Goal: Communication & Community: Answer question/provide support

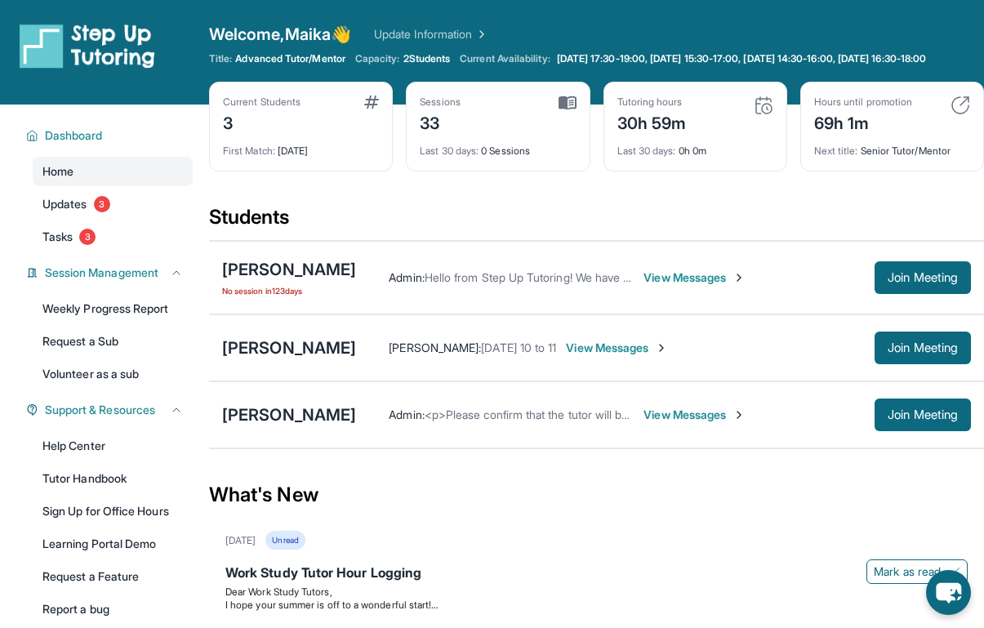
click at [668, 356] on span "View Messages" at bounding box center [617, 348] width 102 height 16
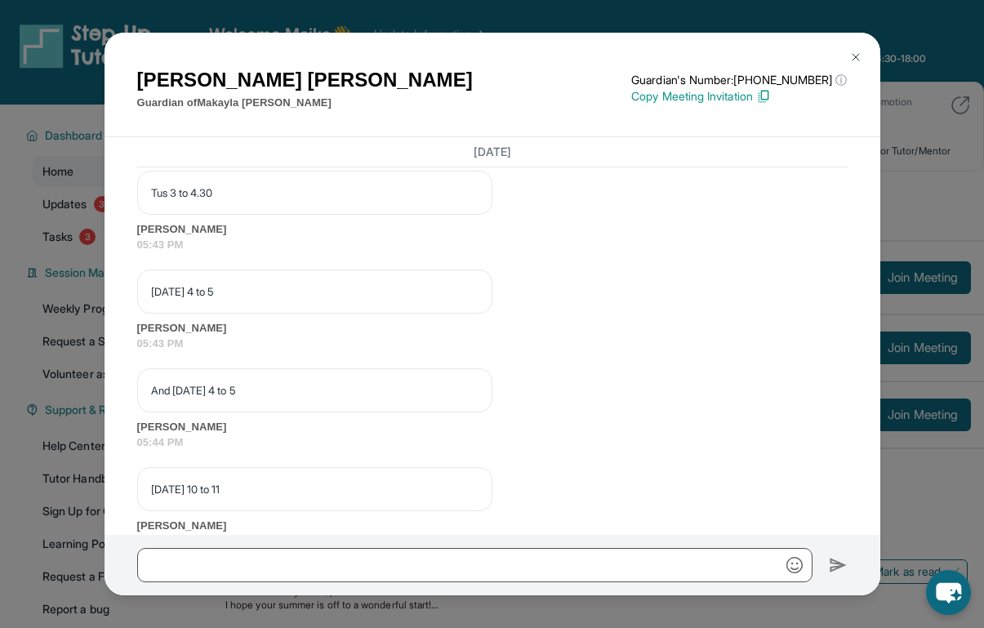
scroll to position [1745, 0]
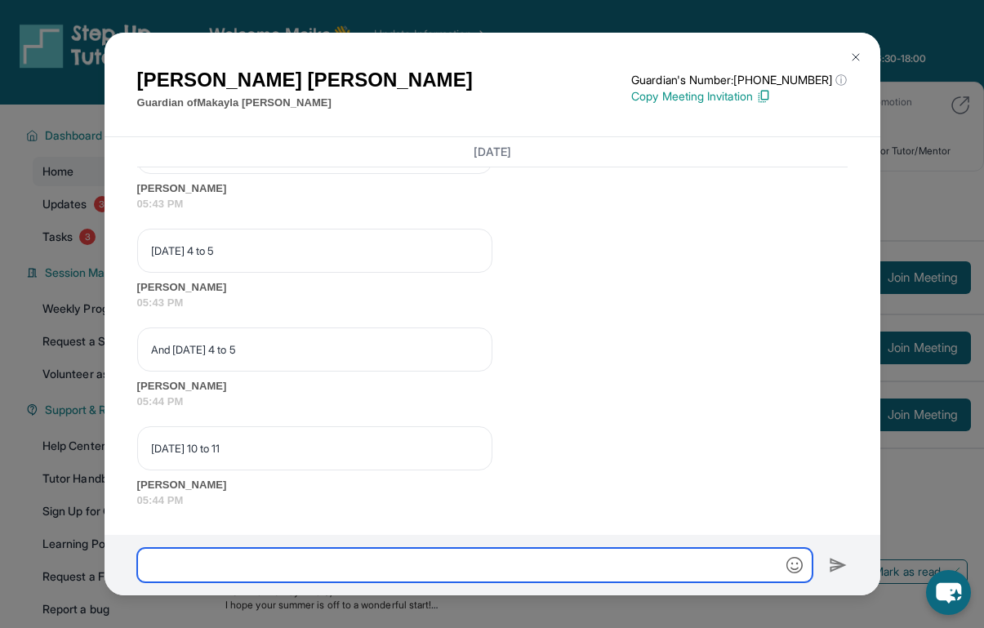
click at [371, 565] on input "text" at bounding box center [475, 565] width 676 height 34
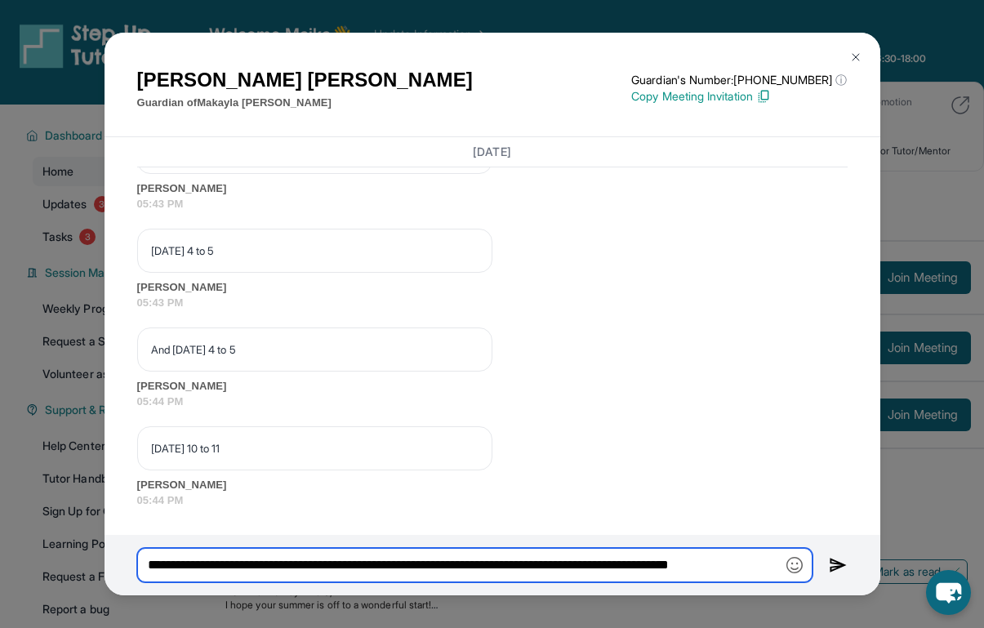
scroll to position [0, 22]
type input "**********"
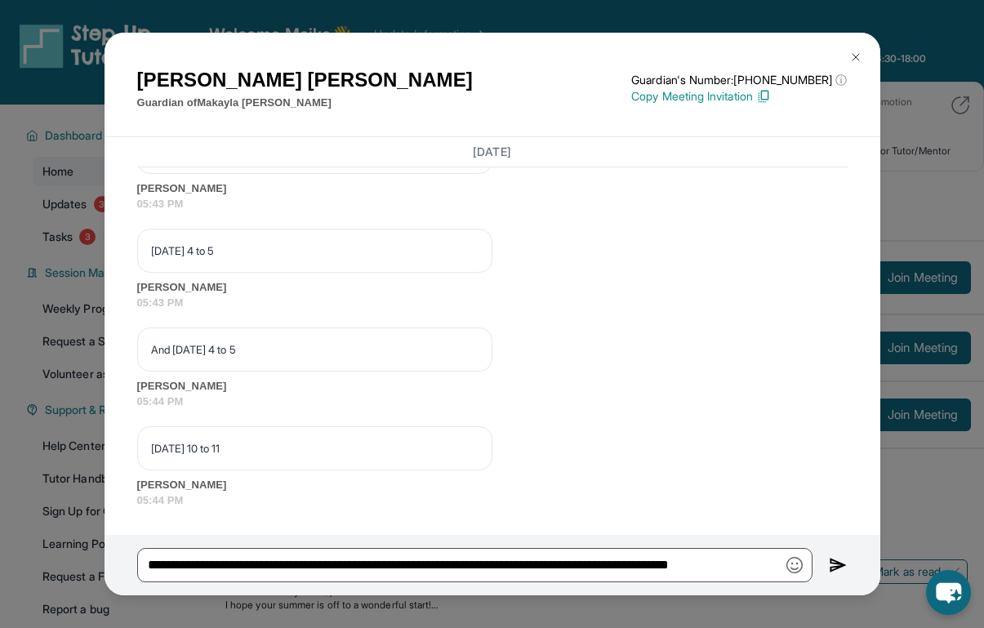
scroll to position [0, 0]
click at [834, 575] on button at bounding box center [838, 565] width 19 height 34
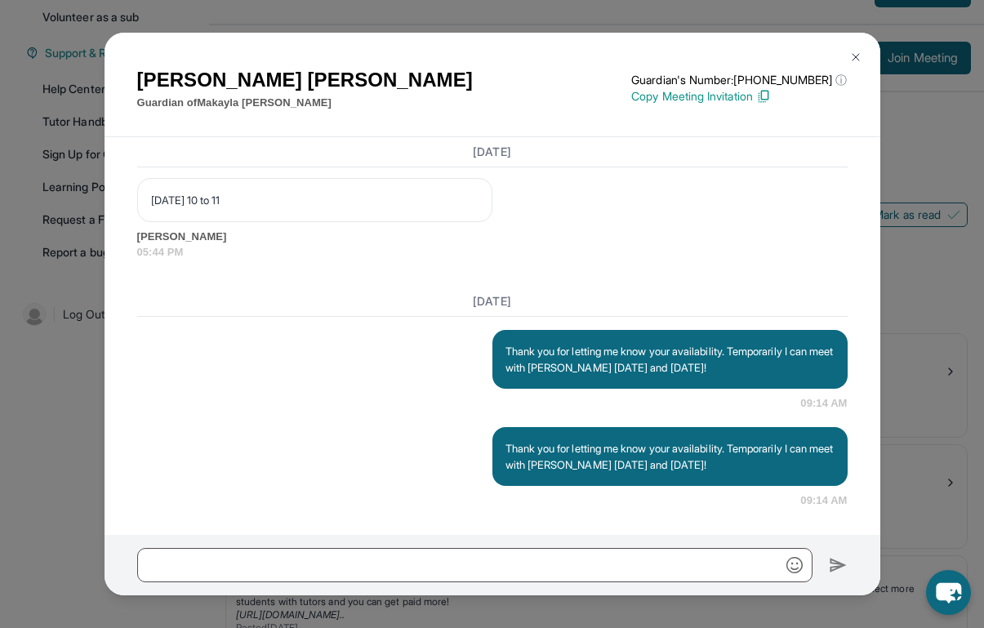
scroll to position [477, 0]
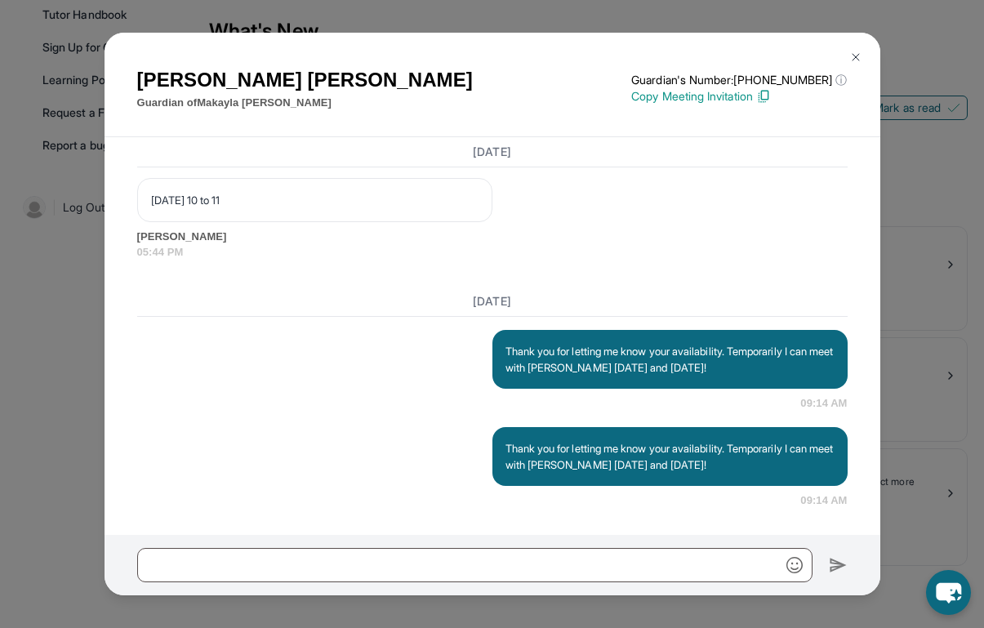
click at [855, 53] on img at bounding box center [856, 57] width 13 height 13
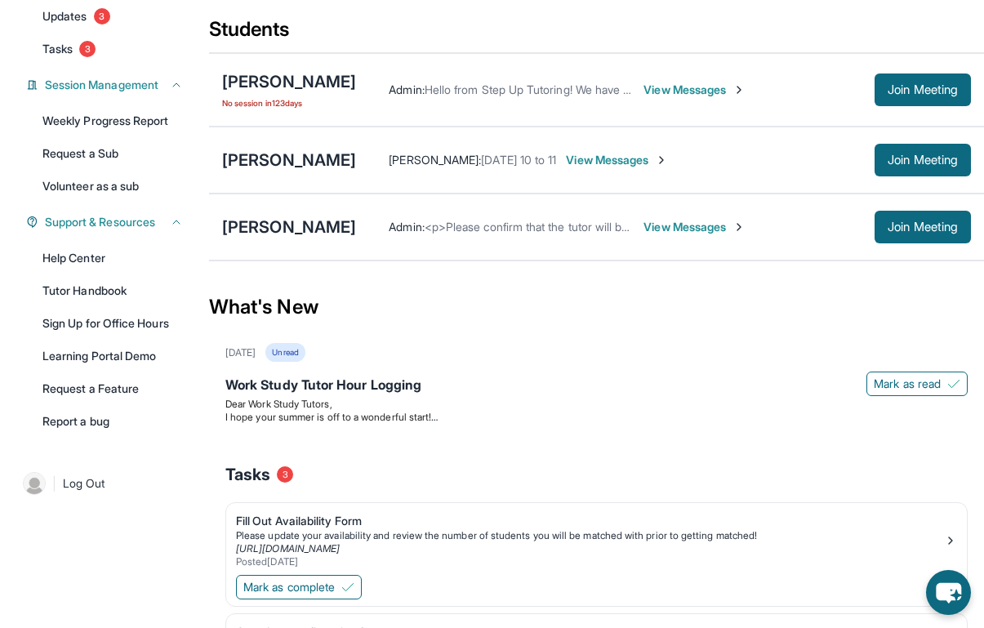
scroll to position [0, 0]
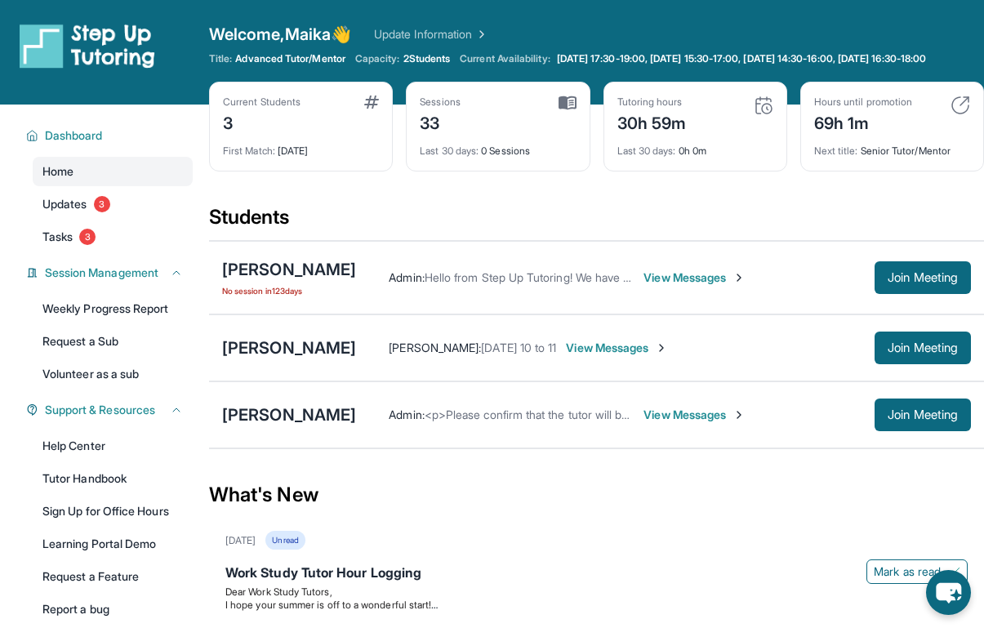
click at [668, 356] on span "View Messages" at bounding box center [617, 348] width 102 height 16
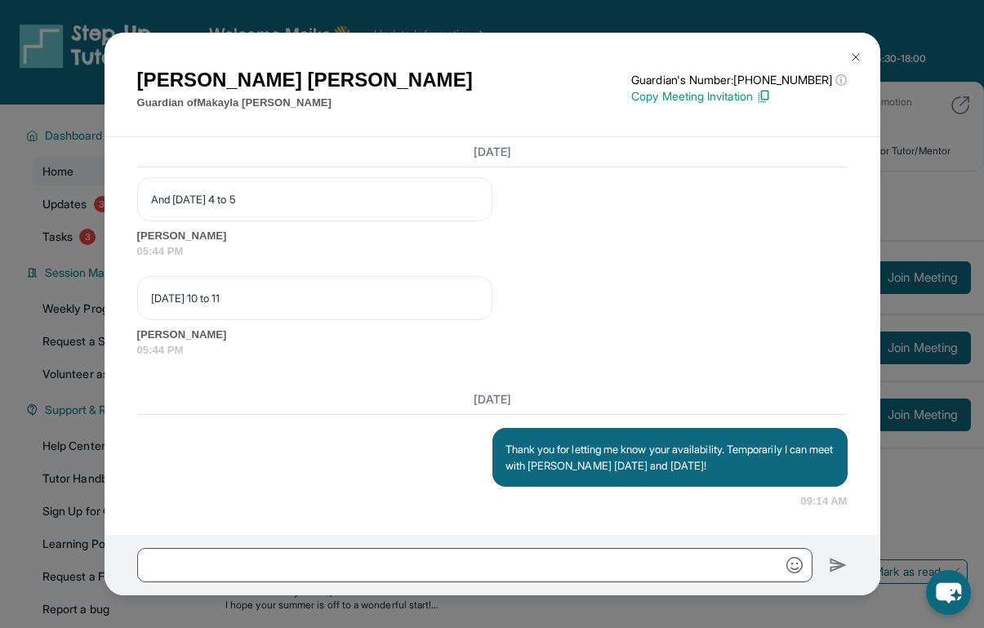
scroll to position [1909, 0]
click at [864, 50] on button at bounding box center [856, 57] width 33 height 33
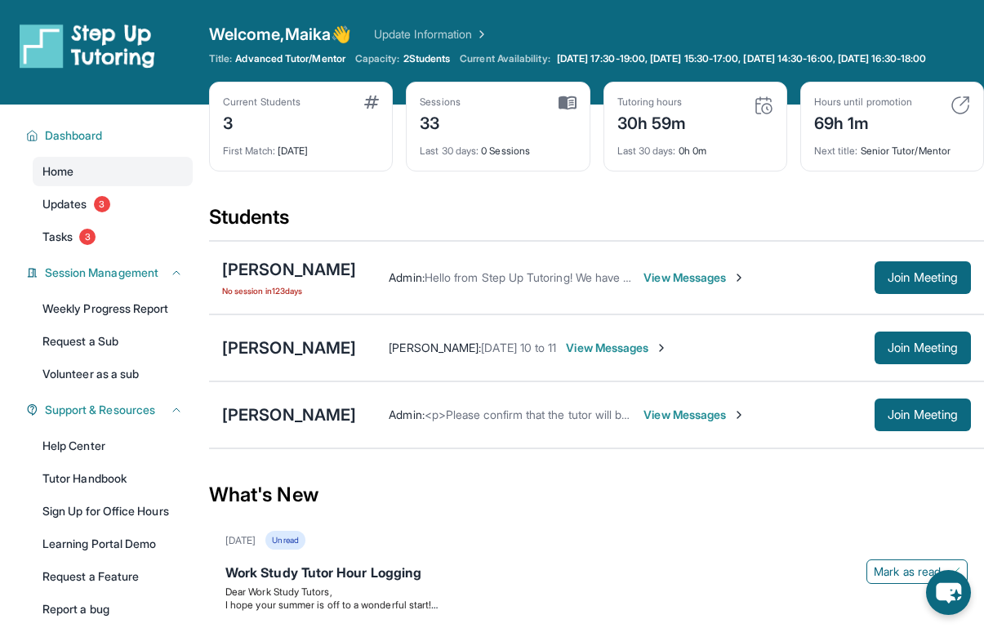
click at [681, 423] on span "View Messages" at bounding box center [695, 415] width 102 height 16
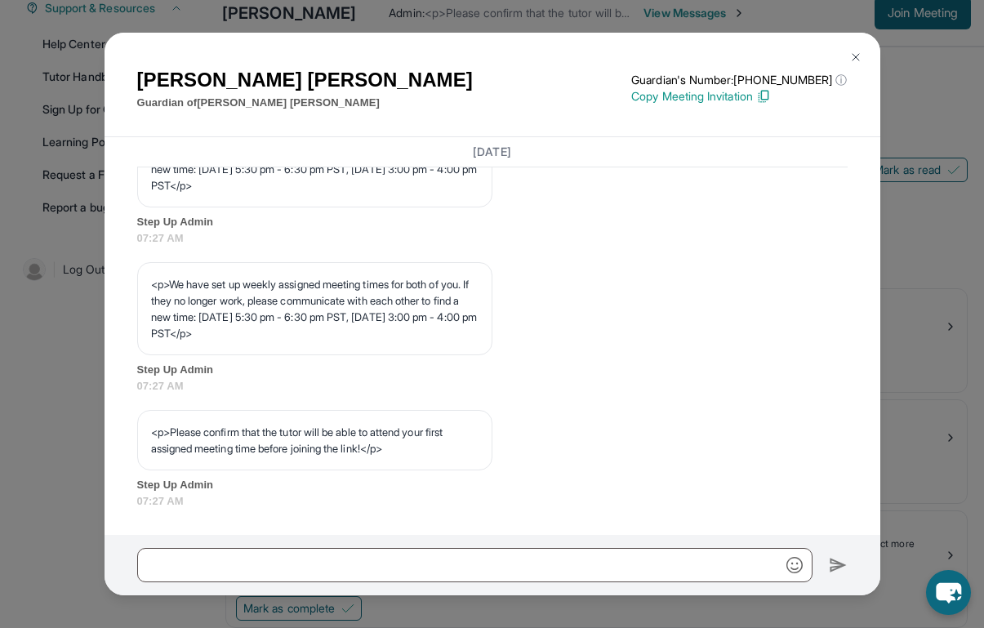
scroll to position [414, 0]
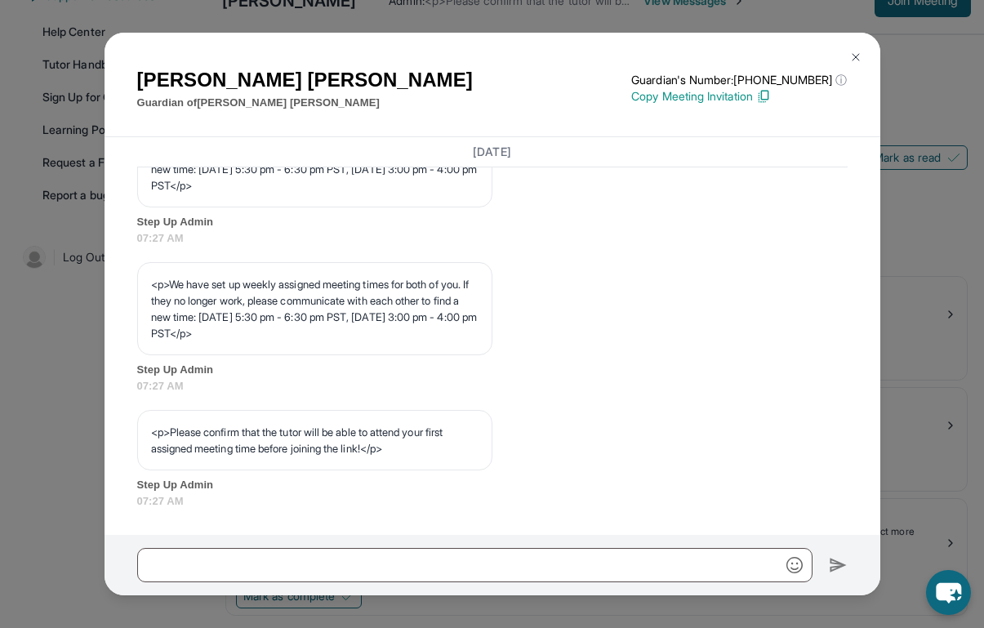
click at [507, 547] on div at bounding box center [493, 565] width 776 height 60
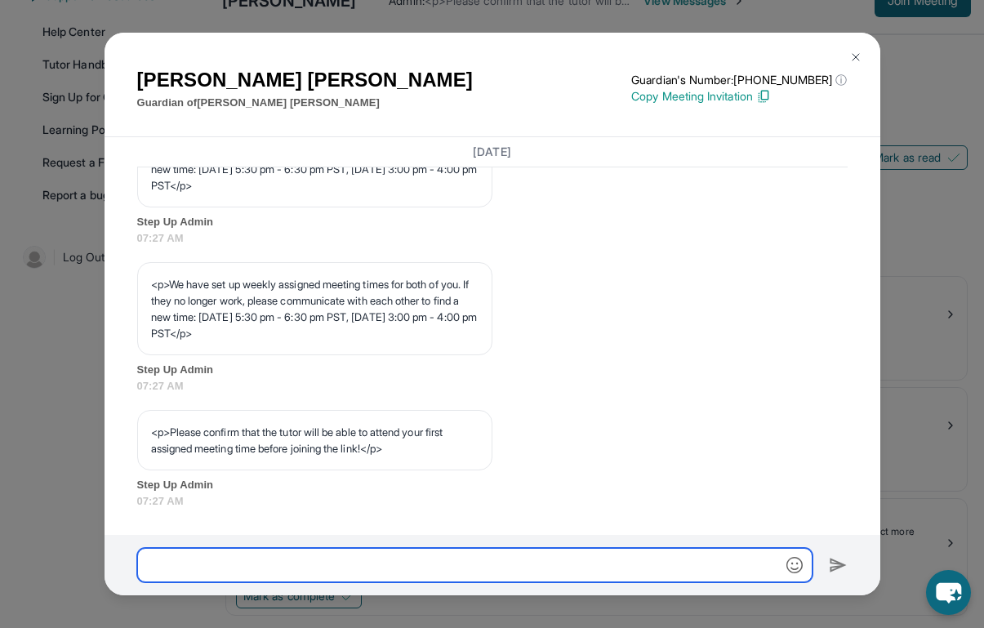
click at [482, 565] on input "text" at bounding box center [475, 565] width 676 height 34
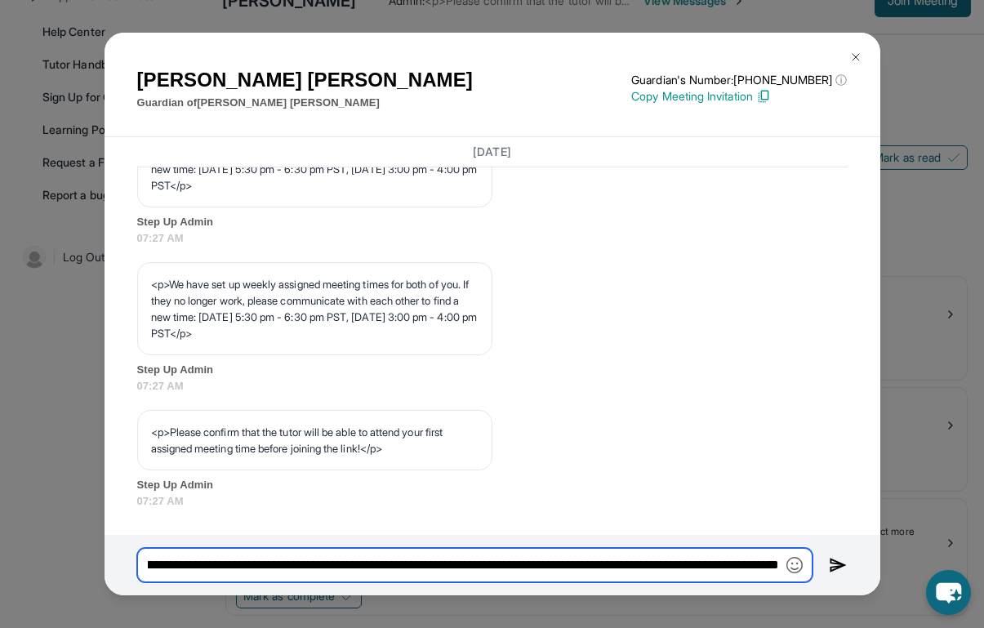
scroll to position [0, 812]
type input "**********"
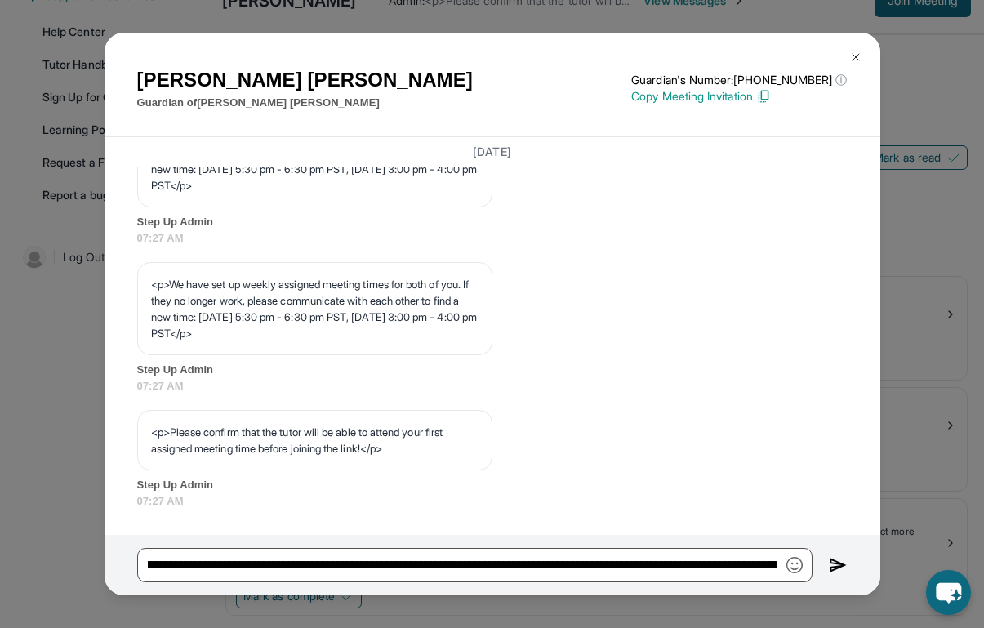
scroll to position [0, 0]
click at [835, 565] on img at bounding box center [838, 566] width 19 height 20
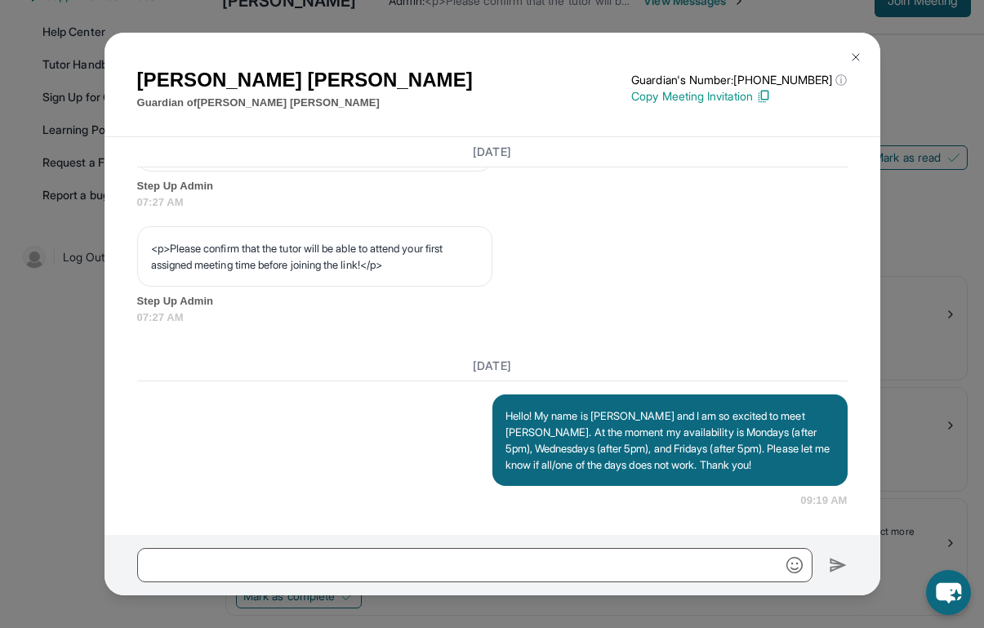
scroll to position [1038, 0]
click at [859, 51] on img at bounding box center [856, 57] width 13 height 13
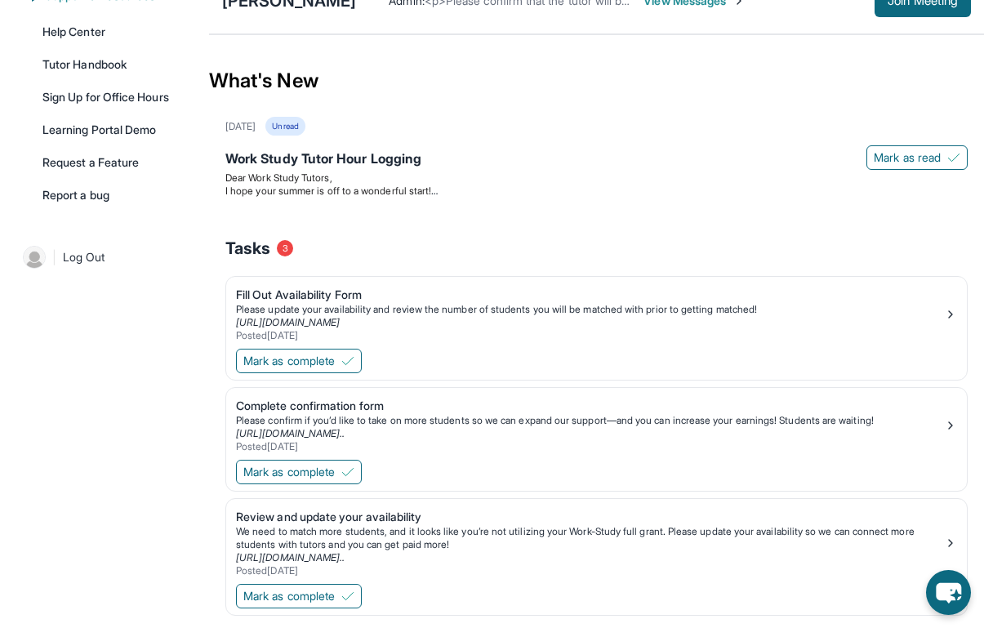
scroll to position [477, 0]
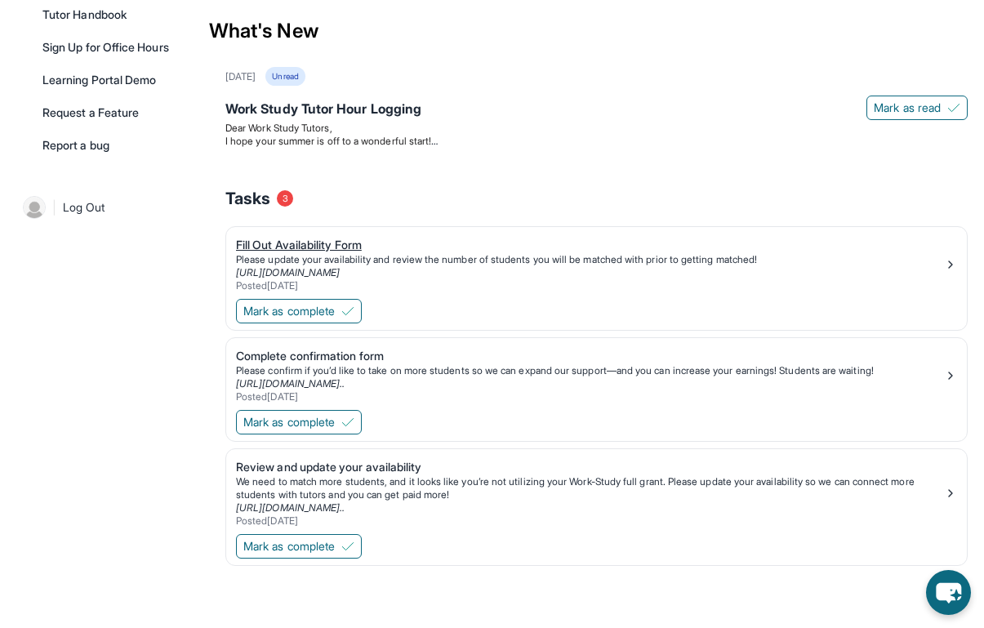
click at [649, 284] on div "Posted 8/21/2025" at bounding box center [590, 285] width 708 height 13
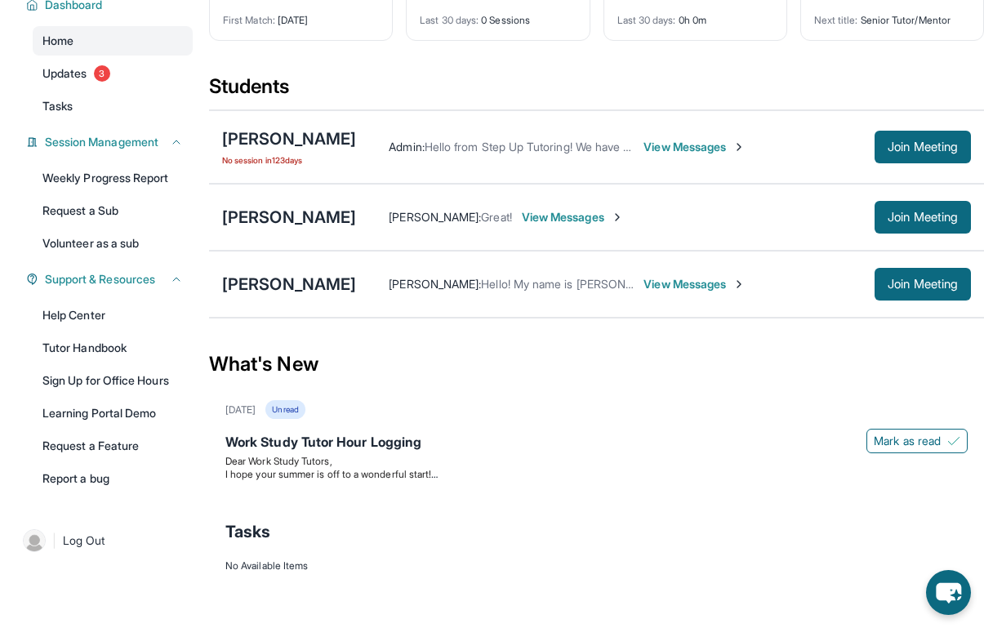
scroll to position [477, 0]
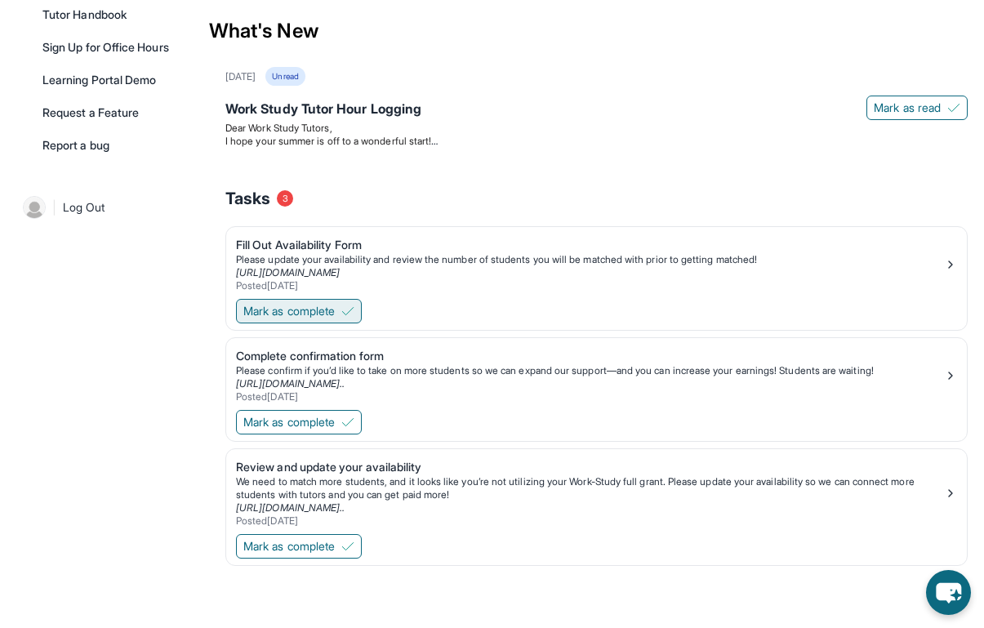
click at [335, 311] on span "Mark as complete" at bounding box center [288, 311] width 91 height 16
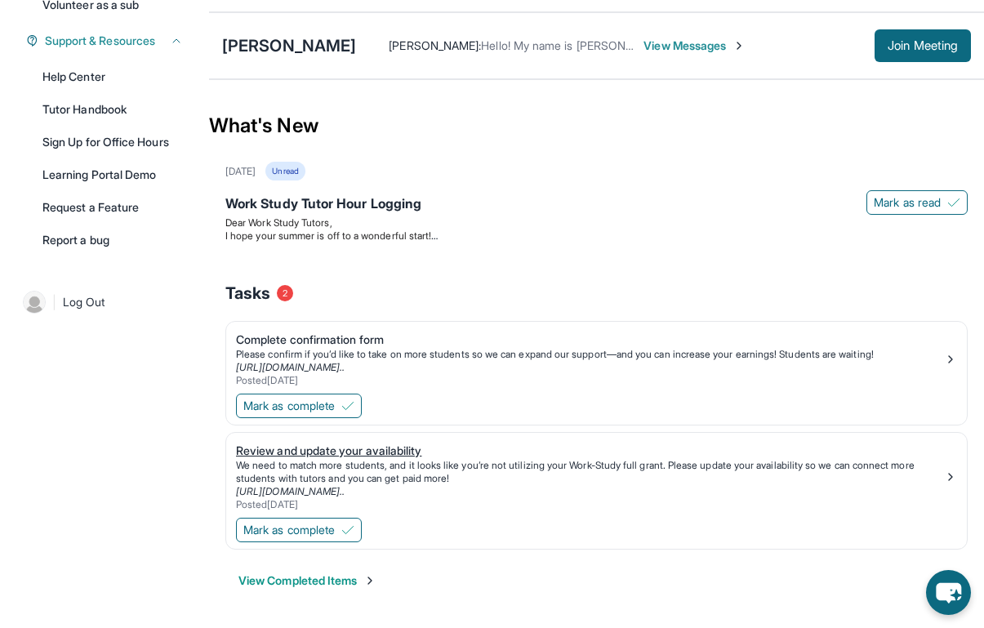
click at [345, 488] on link "[URL][DOMAIN_NAME].." at bounding box center [290, 491] width 109 height 12
click at [341, 538] on button "Mark as complete" at bounding box center [299, 530] width 126 height 25
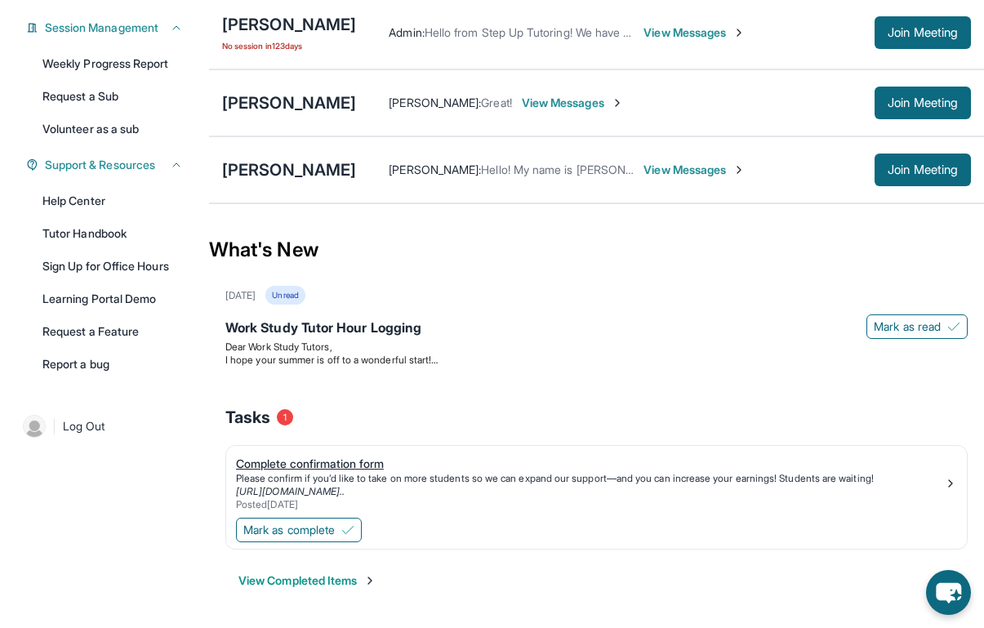
click at [413, 506] on div "Posted 2/6/2025" at bounding box center [590, 504] width 708 height 13
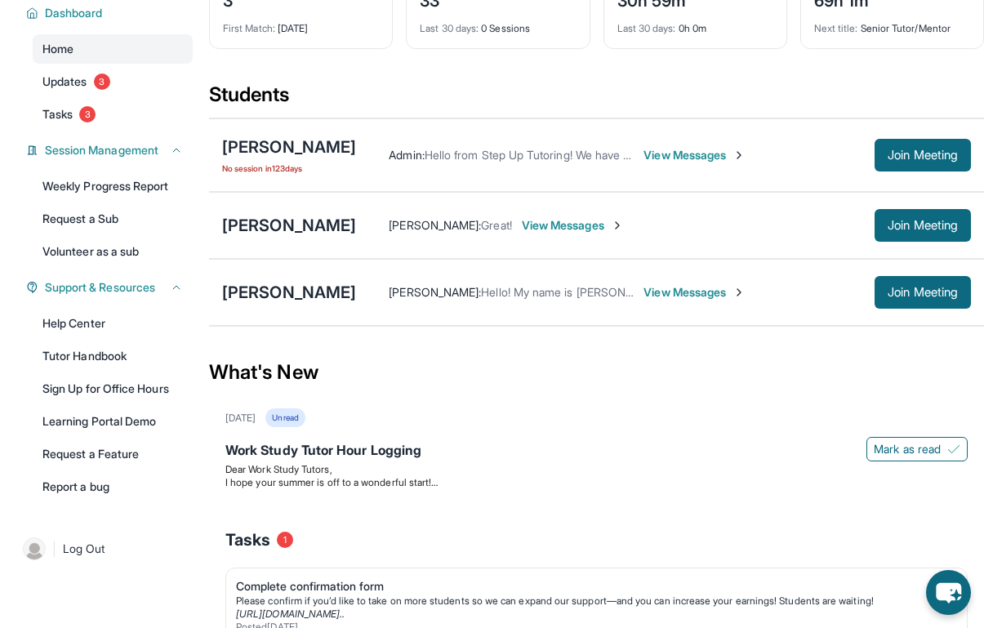
scroll to position [91, 0]
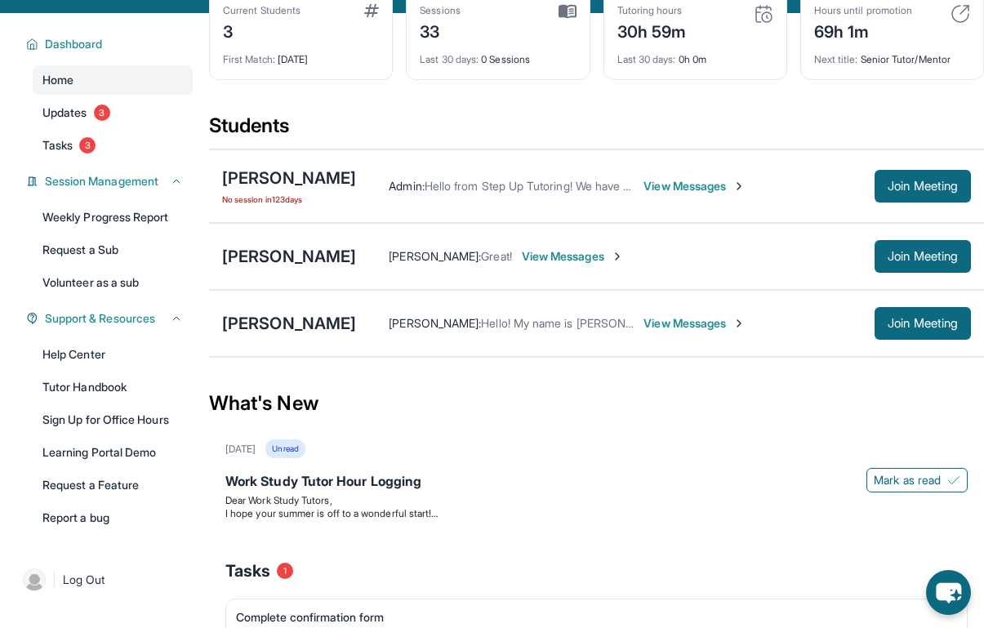
click at [82, 175] on div "Dashboard Home Updates 3 Tasks 3 Session Management Weekly Progress Report Requ…" at bounding box center [104, 279] width 209 height 533
click at [84, 154] on span "3" at bounding box center [87, 145] width 16 height 16
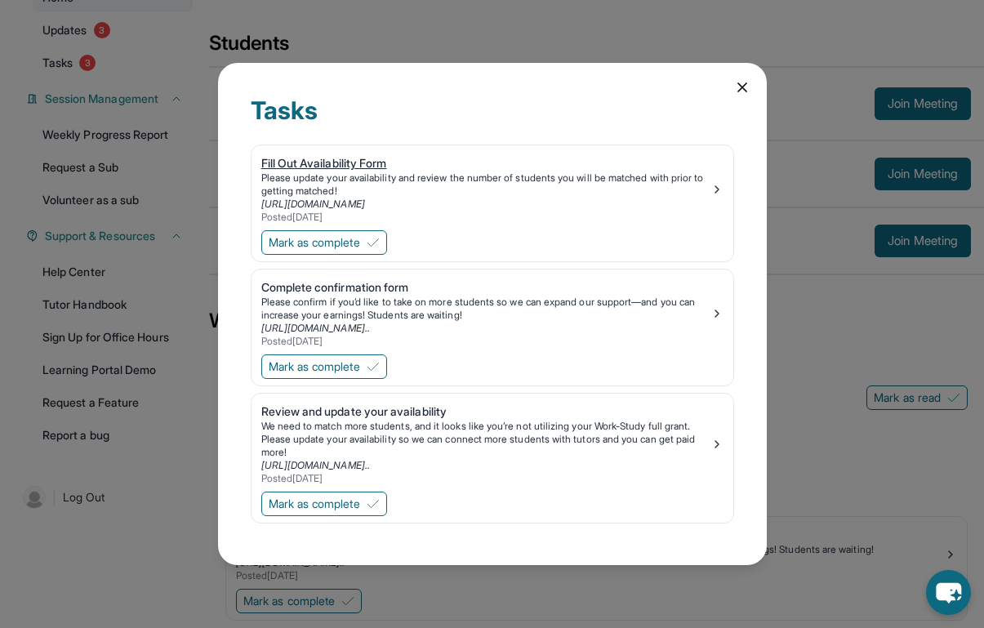
scroll to position [258, 0]
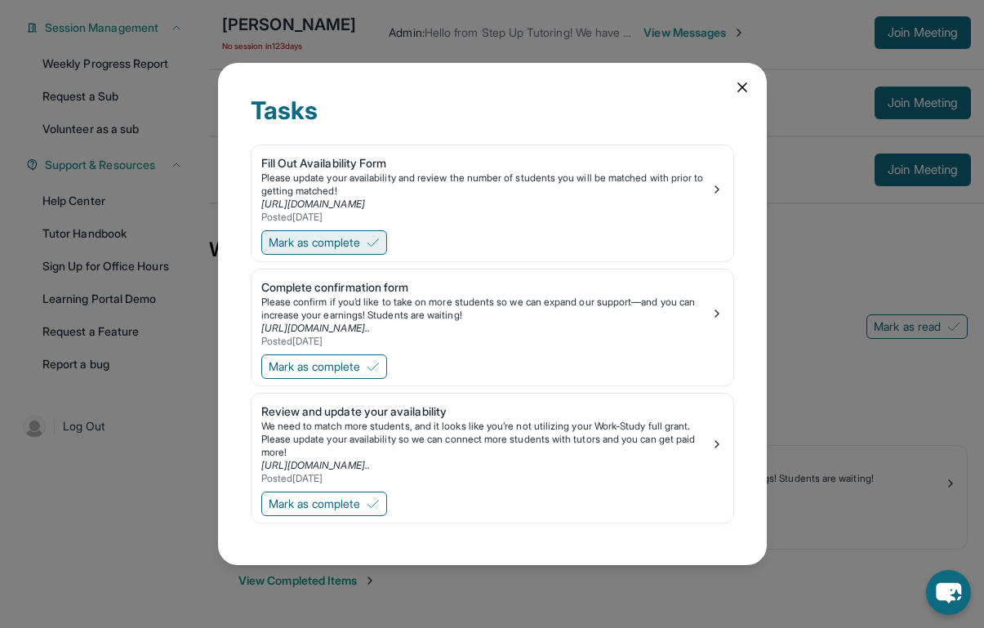
click at [360, 250] on span "Mark as complete" at bounding box center [314, 242] width 91 height 16
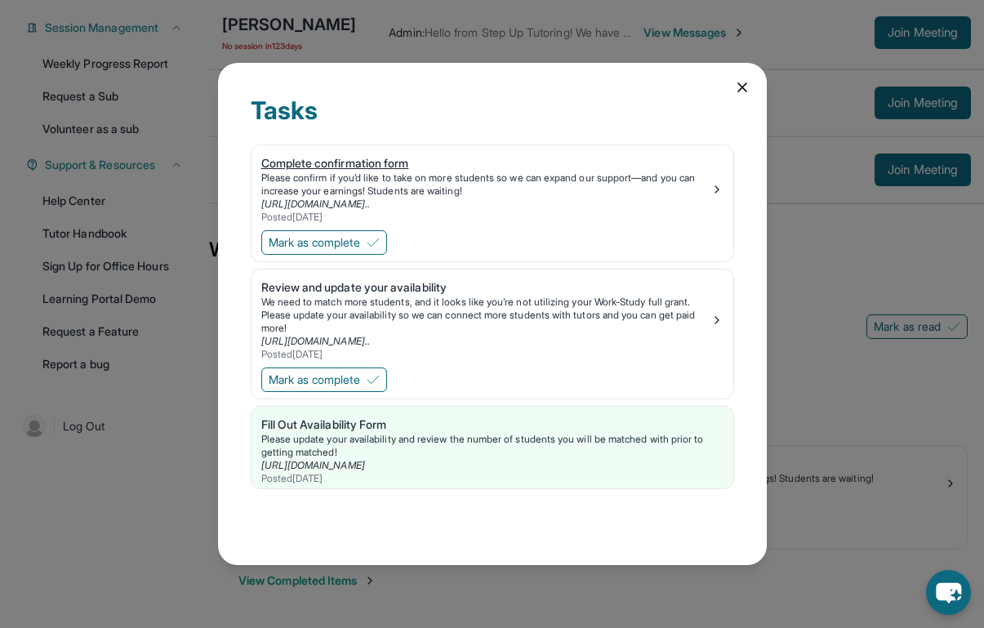
click at [369, 222] on div "Posted 2/6/2025" at bounding box center [485, 217] width 449 height 13
click at [327, 366] on div "Mark as complete" at bounding box center [493, 381] width 482 height 34
click at [326, 377] on span "Mark as complete" at bounding box center [314, 380] width 91 height 16
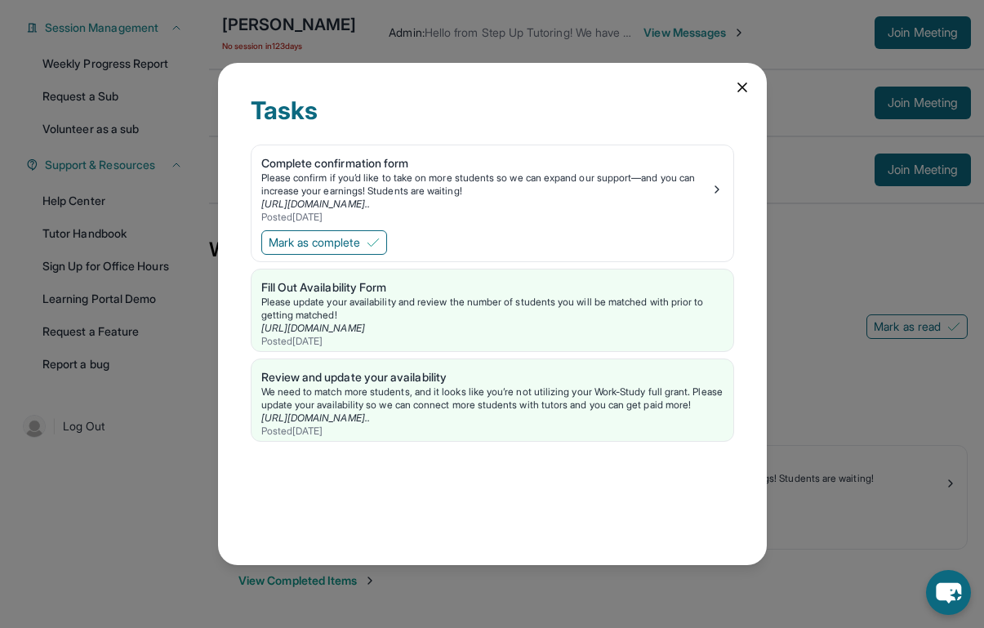
click at [753, 90] on div "Tasks Complete confirmation form Please confirm if you’d like to take on more s…" at bounding box center [492, 314] width 549 height 502
click at [745, 90] on icon at bounding box center [743, 87] width 8 height 8
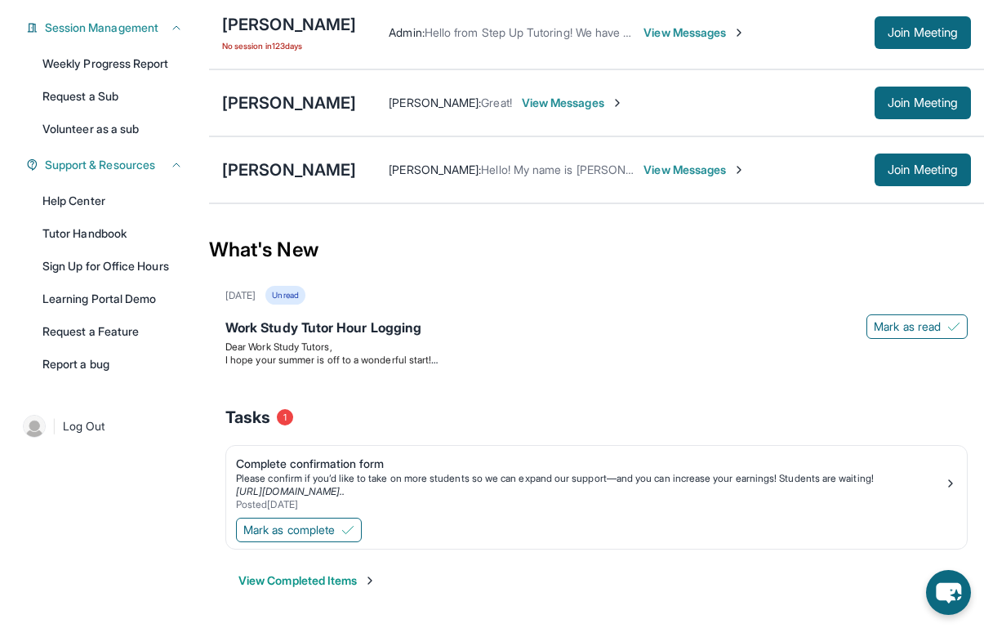
scroll to position [0, 0]
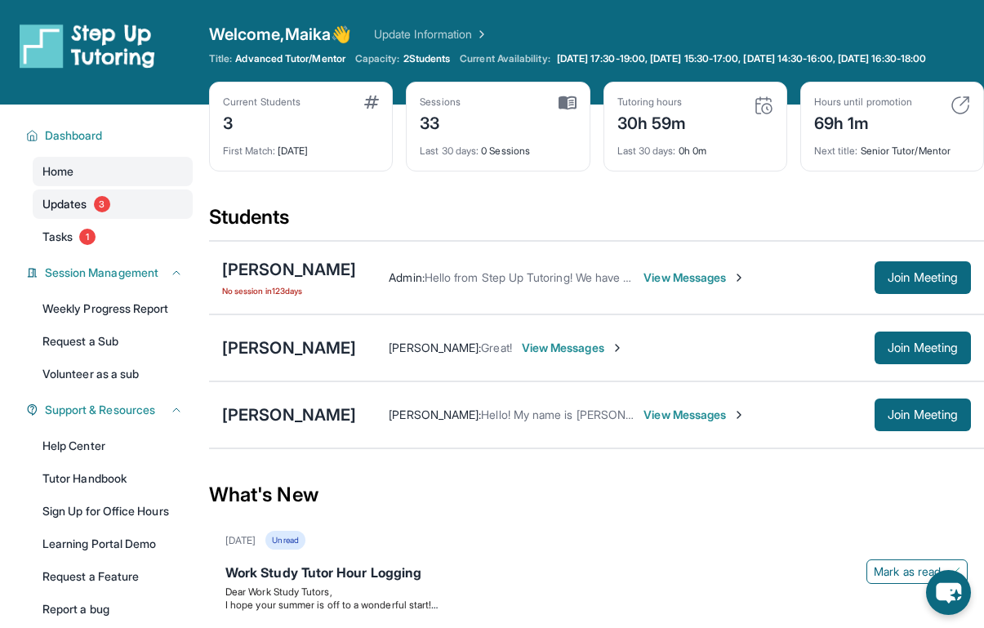
click at [153, 217] on link "Updates 3" at bounding box center [113, 204] width 160 height 29
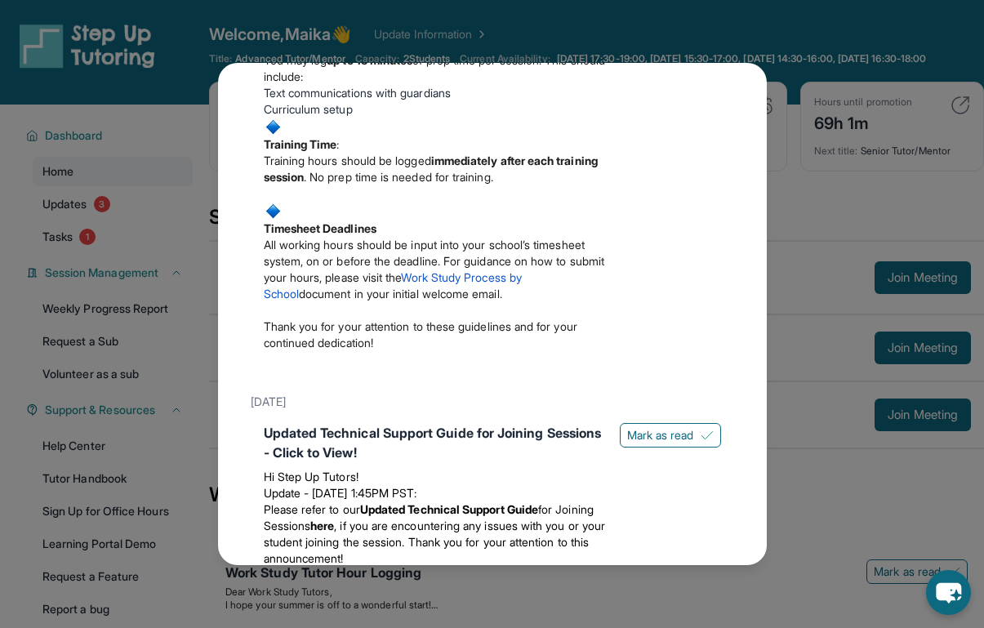
scroll to position [37, 0]
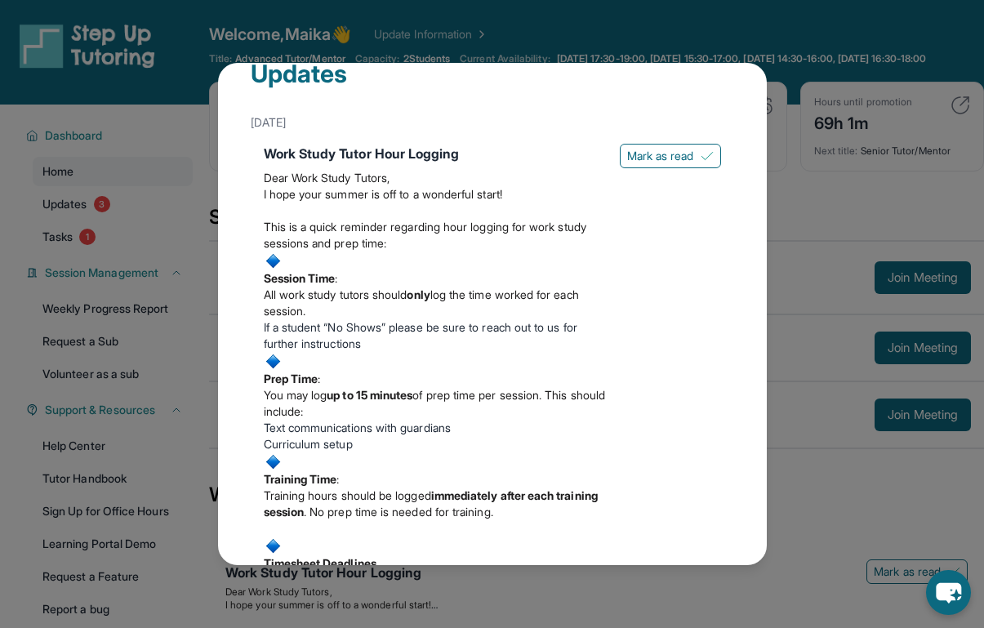
click at [851, 174] on div "Updates May 23rd Work Study Tutor Hour Logging Dear Work Study Tutors, I hope y…" at bounding box center [492, 314] width 984 height 628
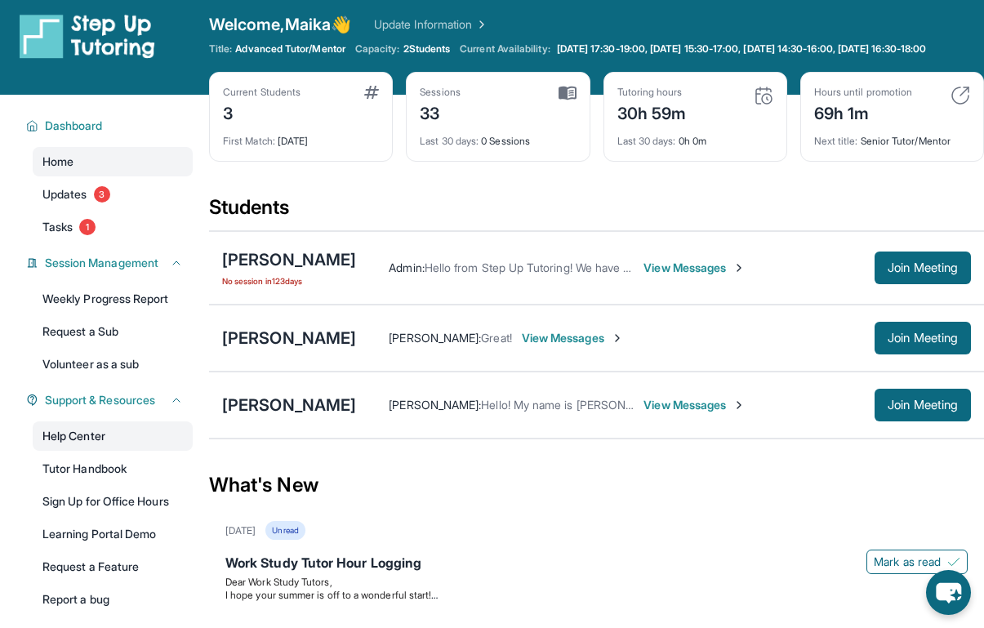
scroll to position [0, 0]
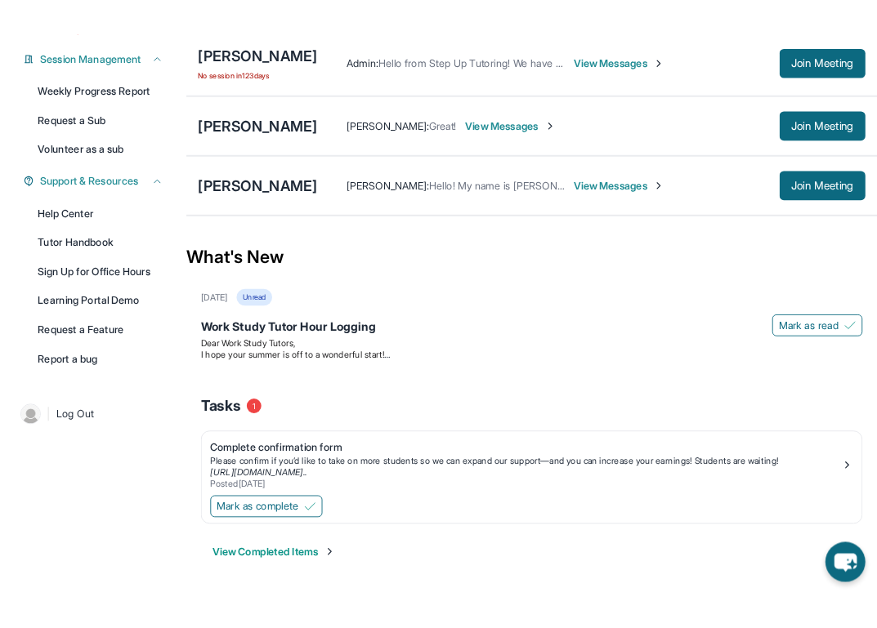
scroll to position [258, 0]
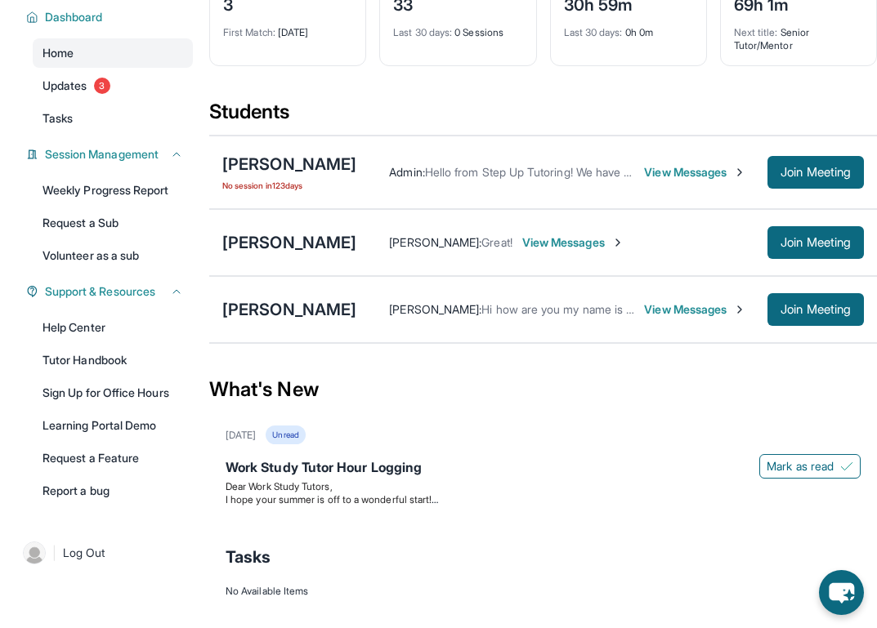
scroll to position [170, 0]
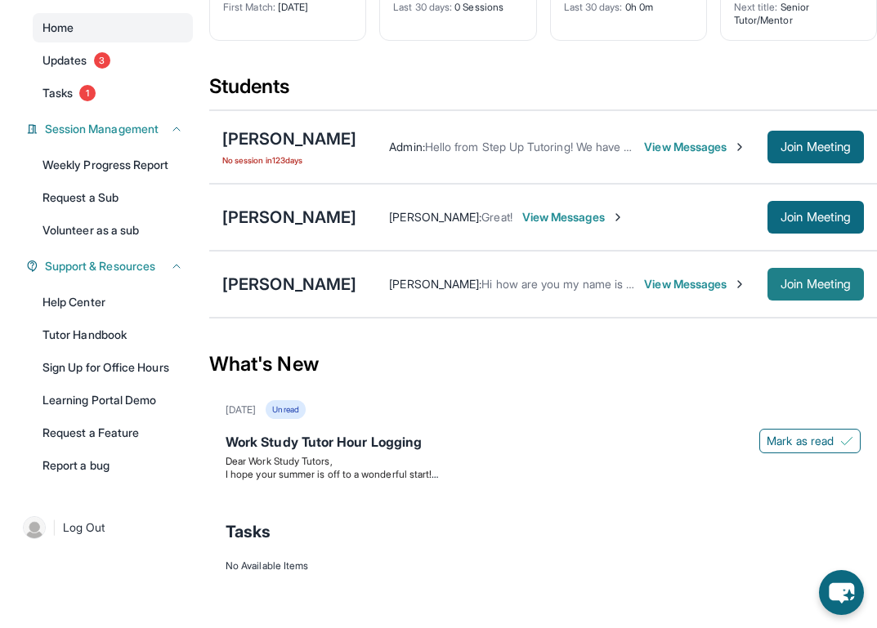
click at [820, 296] on button "Join Meeting" at bounding box center [815, 284] width 96 height 33
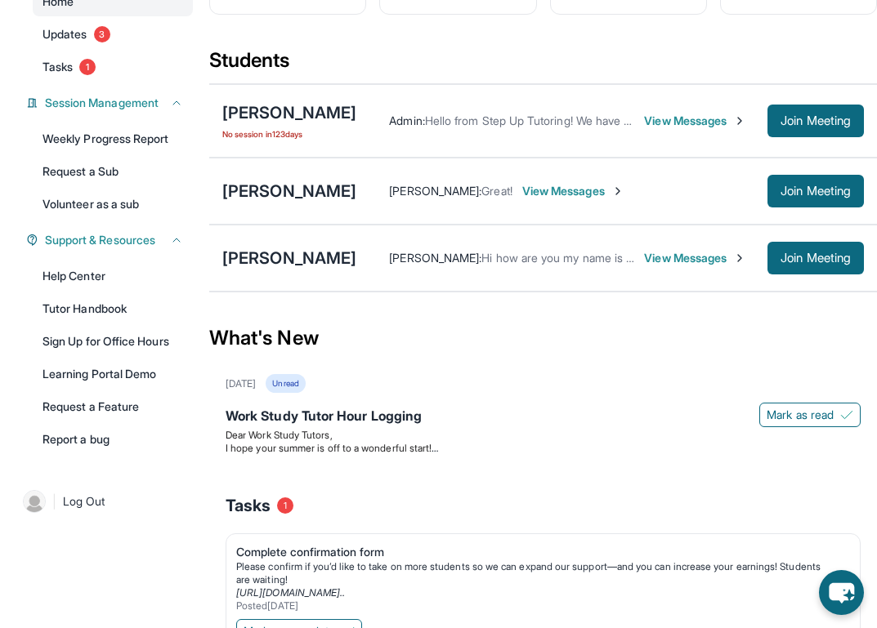
click at [485, 292] on div "[PERSON_NAME] [PERSON_NAME] : Hi how are you my name is [PERSON_NAME] I am [PER…" at bounding box center [542, 258] width 667 height 67
click at [676, 266] on span "View Messages" at bounding box center [689, 258] width 91 height 16
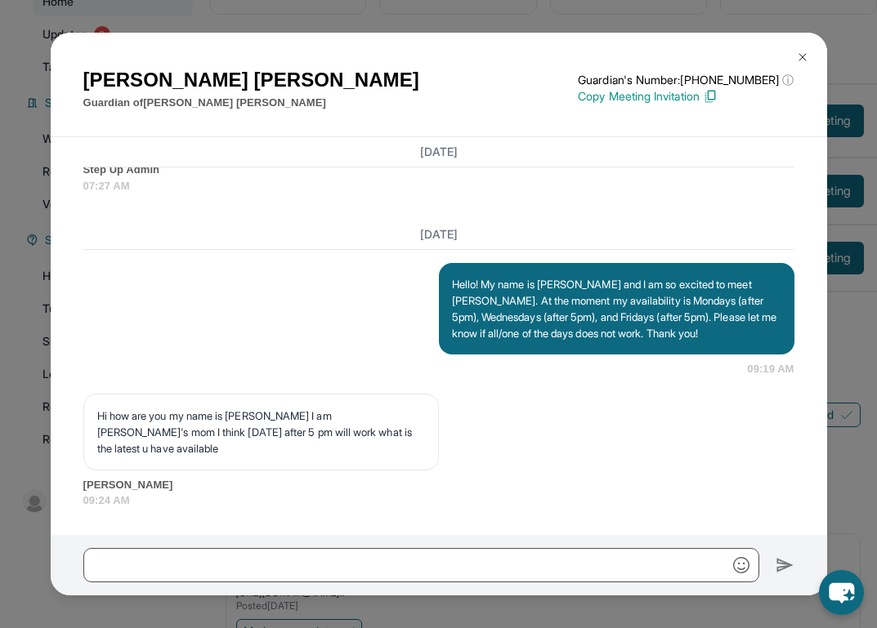
scroll to position [1153, 0]
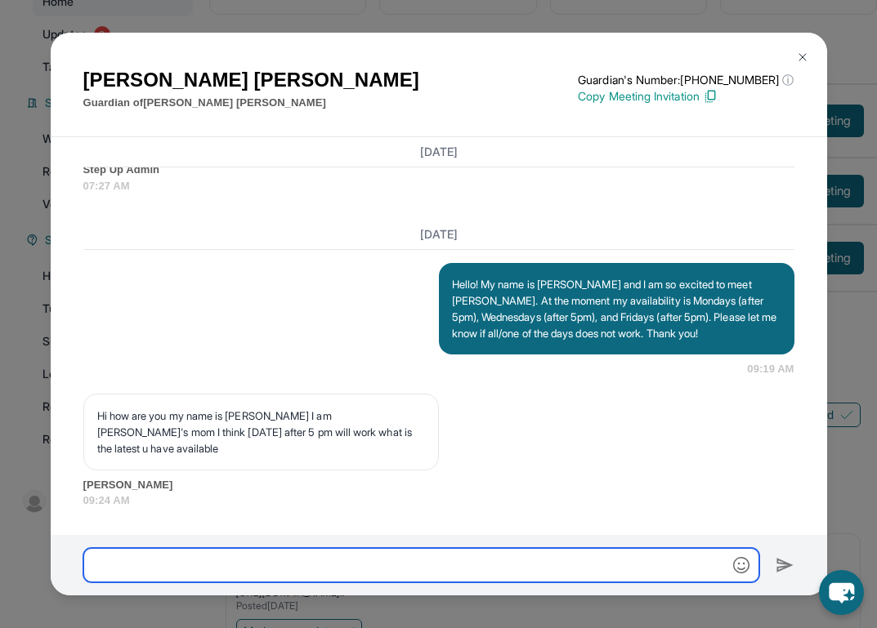
click at [447, 562] on input "text" at bounding box center [421, 565] width 676 height 34
type input "*"
click at [447, 562] on input "*******" at bounding box center [421, 565] width 676 height 34
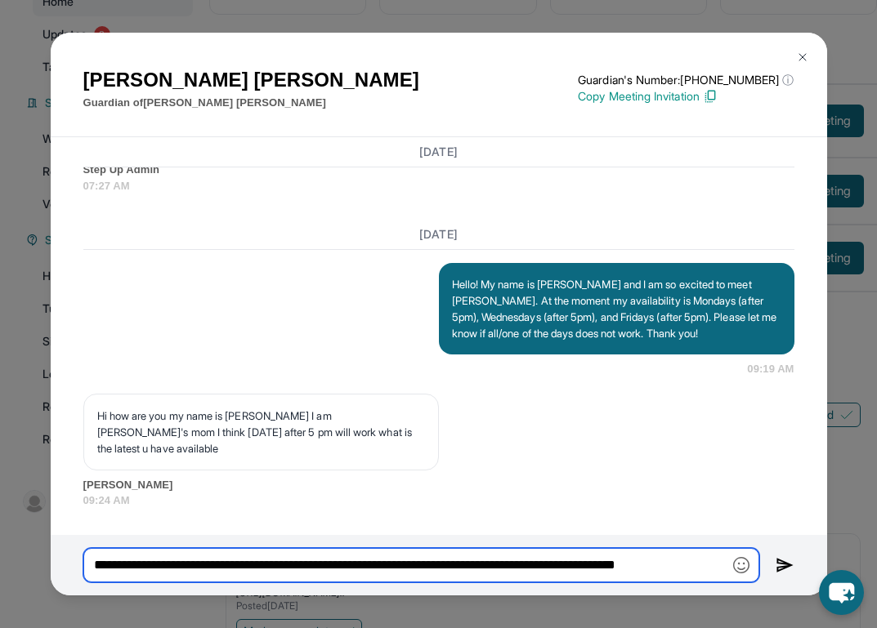
scroll to position [0, 0]
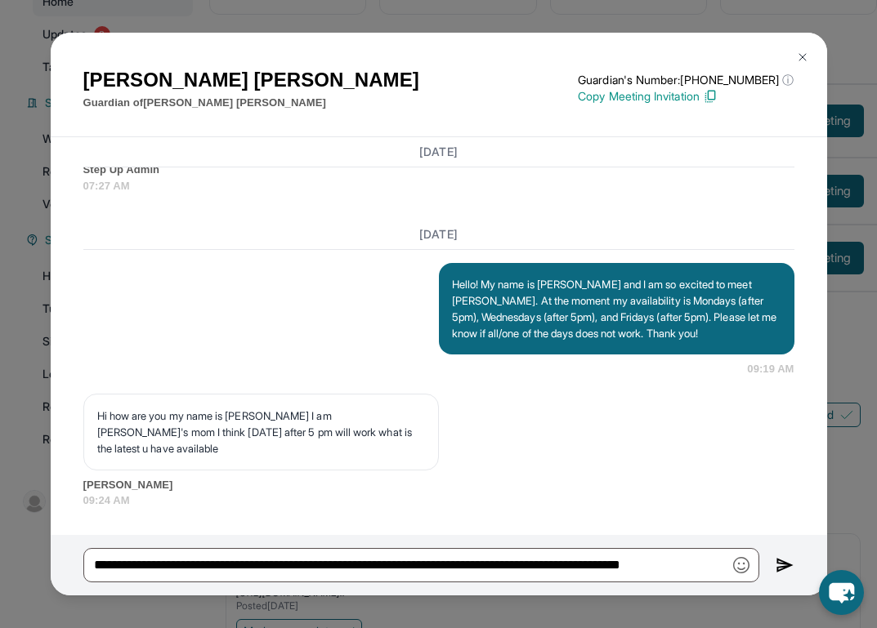
click at [542, 521] on div "[DATE] <p>**New Step Up [PERSON_NAME] Chat**: Hi [PERSON_NAME]! This is the sta…" at bounding box center [439, 336] width 776 height 398
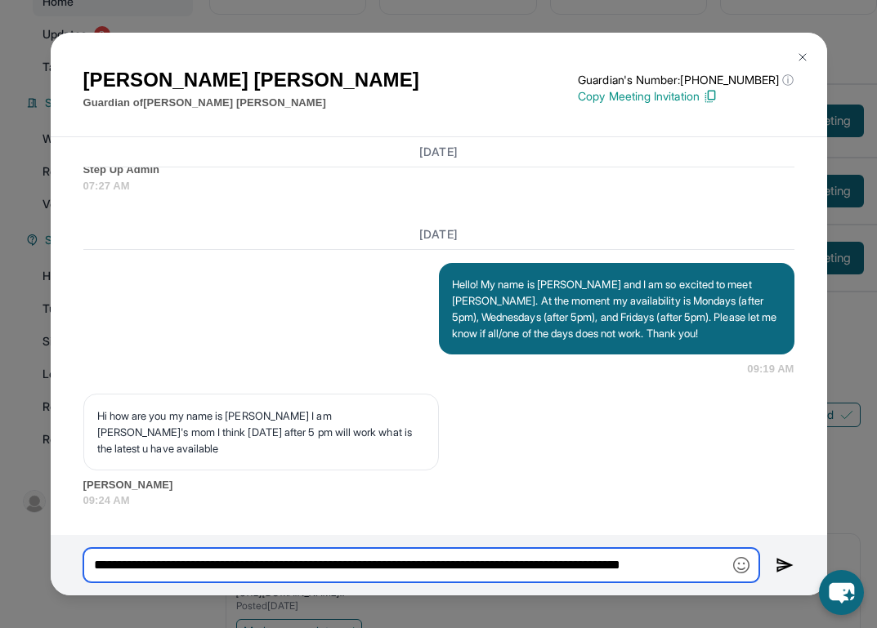
scroll to position [0, 8]
drag, startPoint x: 712, startPoint y: 563, endPoint x: 890, endPoint y: 555, distance: 178.3
click at [876, 555] on html "Open sidebar Welcome, Maika 👋 Update Information Title: Advanced Tutor/Mentor C…" at bounding box center [438, 279] width 877 height 899
type input "**"
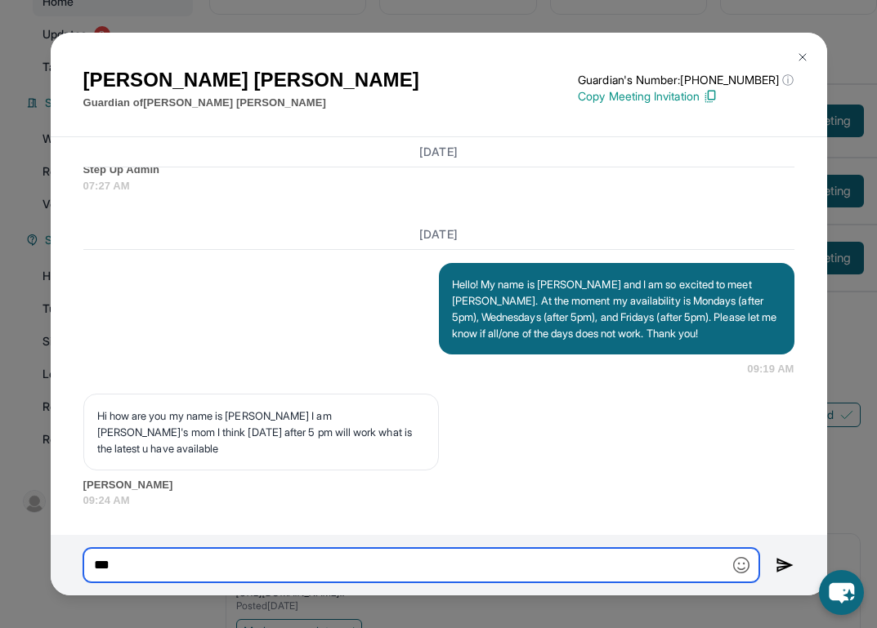
scroll to position [0, 0]
click at [500, 571] on input "**" at bounding box center [421, 565] width 676 height 34
type input "*"
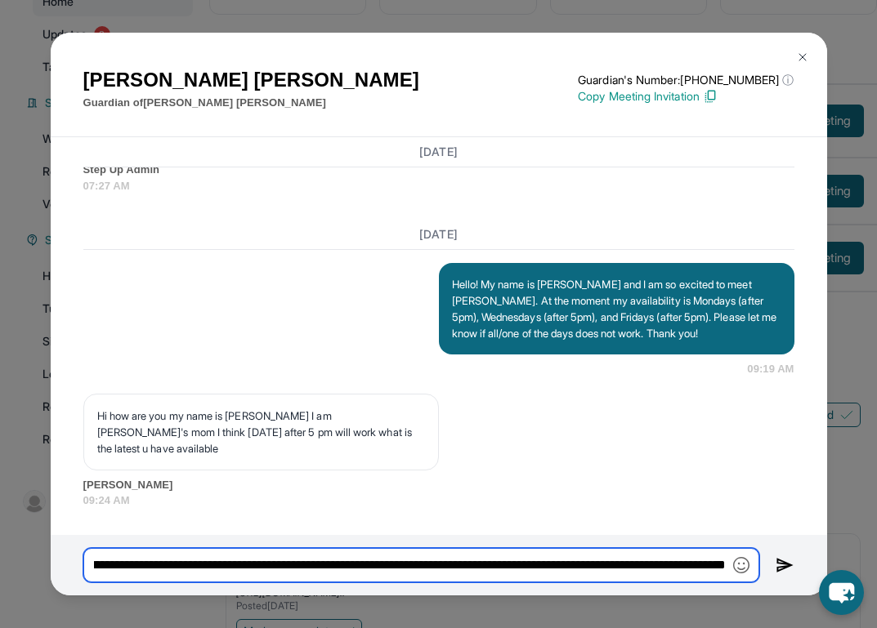
scroll to position [0, 305]
type input "**********"
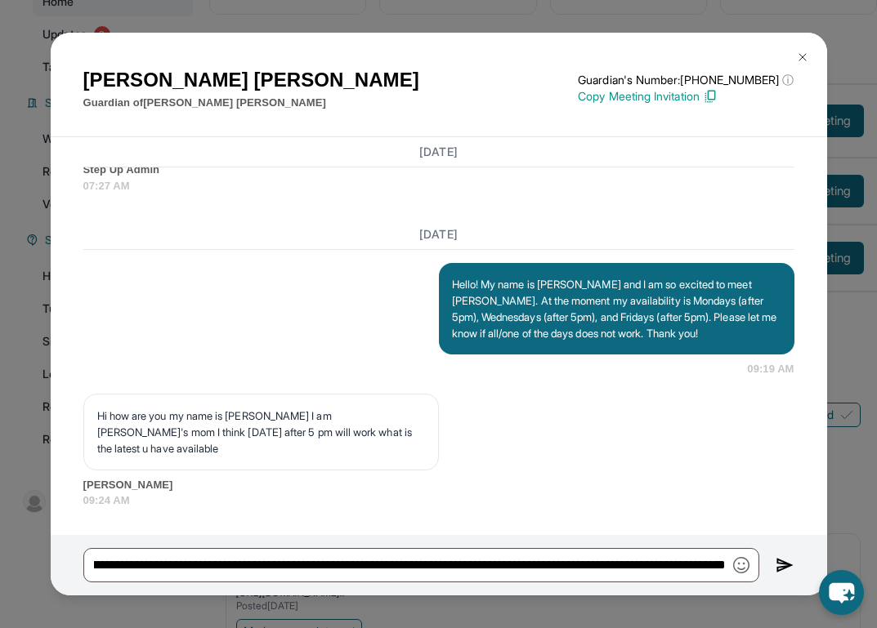
scroll to position [0, 0]
click at [783, 565] on img at bounding box center [784, 566] width 19 height 20
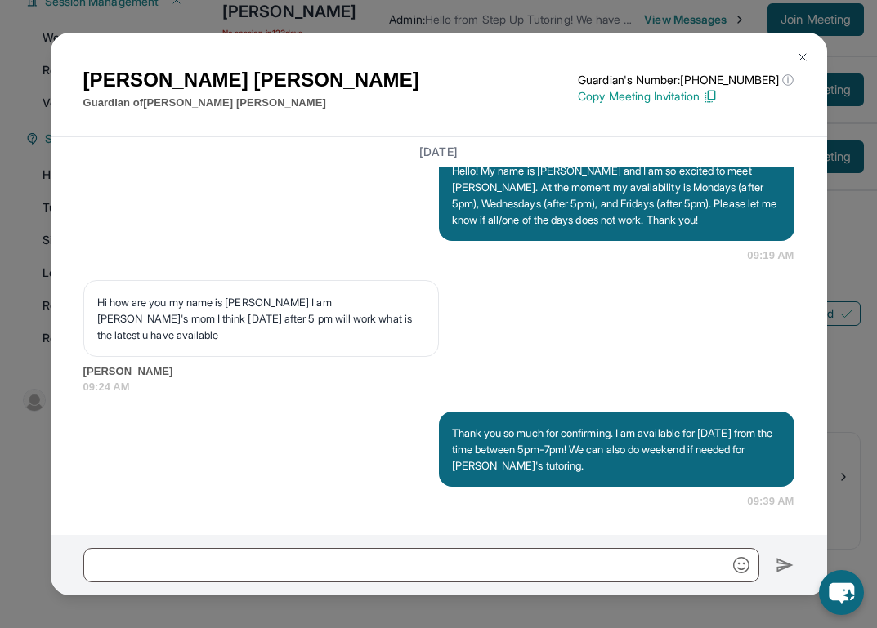
scroll to position [1266, 0]
click at [806, 55] on img at bounding box center [802, 57] width 13 height 13
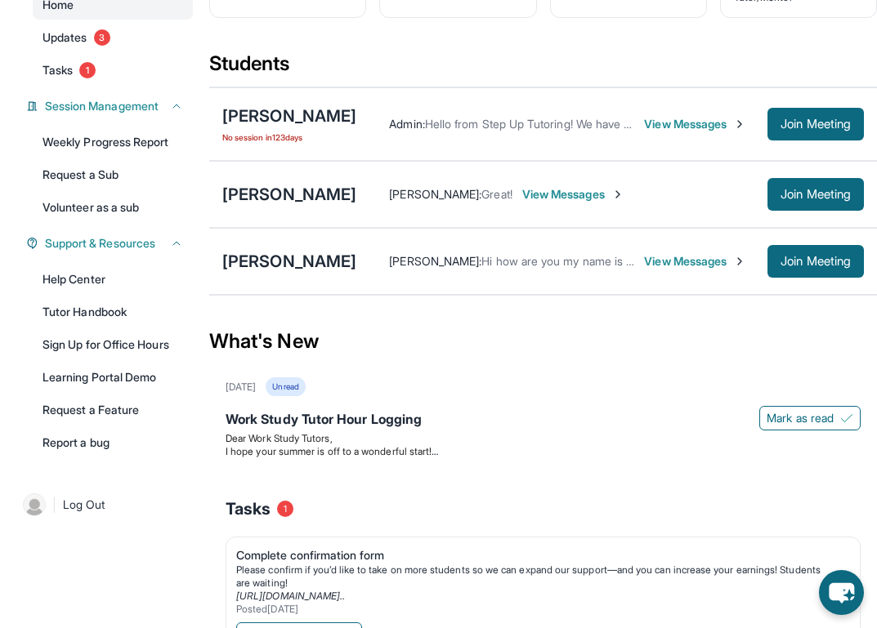
scroll to position [166, 0]
